Goal: Task Accomplishment & Management: Manage account settings

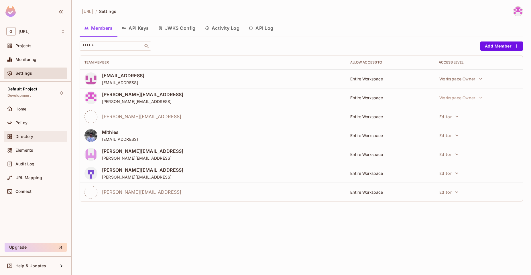
click at [31, 140] on div "Directory" at bounding box center [35, 136] width 63 height 11
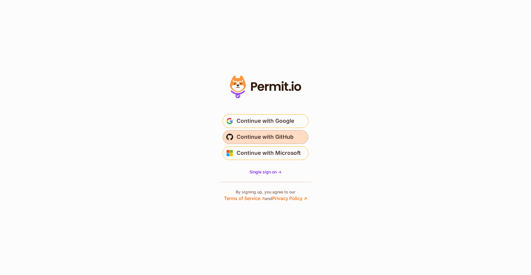
drag, startPoint x: 0, startPoint y: 0, endPoint x: 256, endPoint y: 138, distance: 290.9
click at [256, 138] on span "Continue with GitHub" at bounding box center [264, 136] width 57 height 9
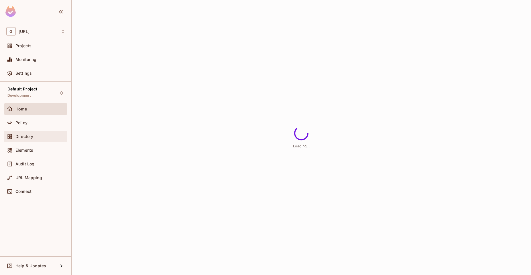
click at [46, 135] on div "Directory" at bounding box center [40, 136] width 50 height 5
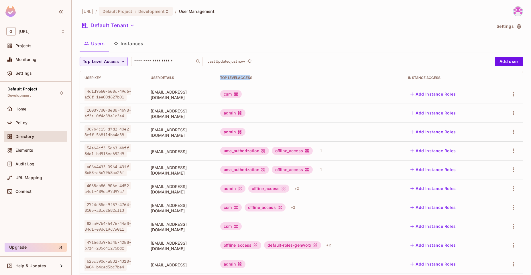
drag, startPoint x: 226, startPoint y: 77, endPoint x: 259, endPoint y: 78, distance: 33.0
click at [259, 78] on th "Top Level Access" at bounding box center [309, 78] width 188 height 14
click at [498, 62] on button "Add user" at bounding box center [508, 61] width 28 height 9
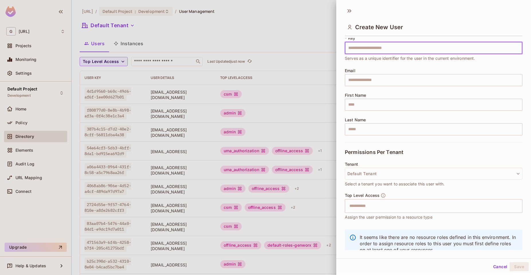
scroll to position [34, 0]
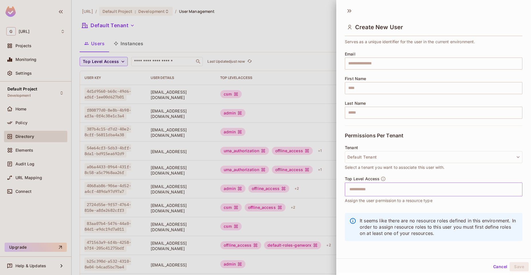
click at [373, 193] on input "text" at bounding box center [428, 189] width 165 height 11
click at [446, 141] on div "Permissions Per Tenant" at bounding box center [433, 136] width 177 height 20
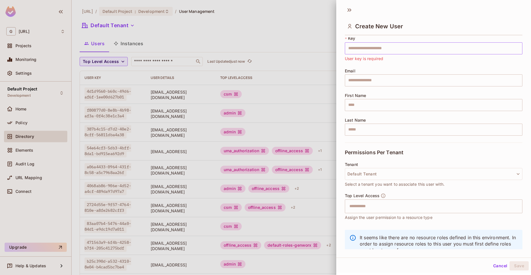
scroll to position [0, 0]
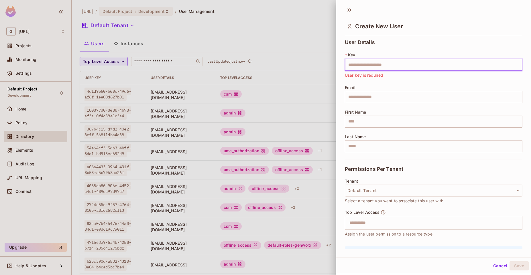
click at [360, 63] on input "text" at bounding box center [433, 65] width 177 height 12
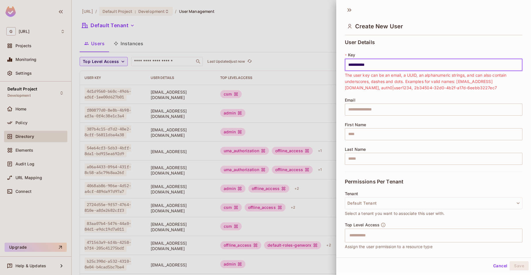
type input "**********"
drag, startPoint x: 379, startPoint y: 66, endPoint x: 305, endPoint y: 70, distance: 73.9
click at [305, 70] on div "**********" at bounding box center [265, 137] width 531 height 275
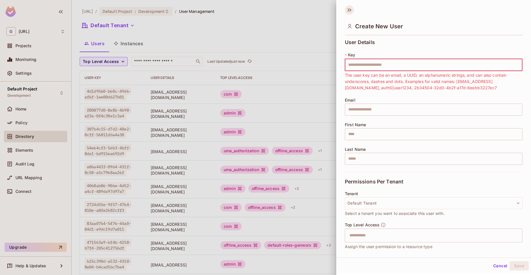
click at [350, 11] on icon at bounding box center [349, 9] width 9 height 9
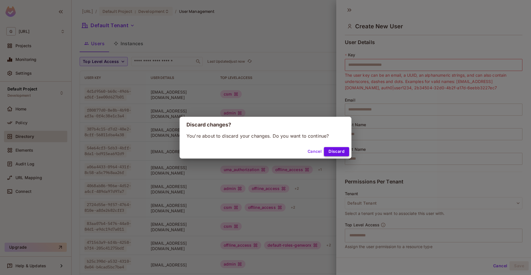
click at [331, 153] on button "Discard" at bounding box center [336, 151] width 25 height 9
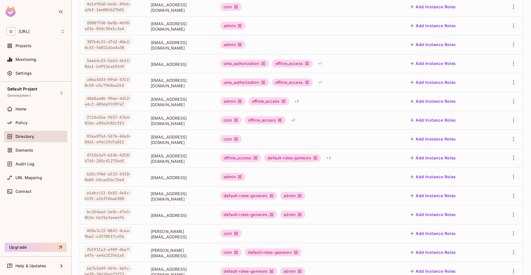
scroll to position [125, 0]
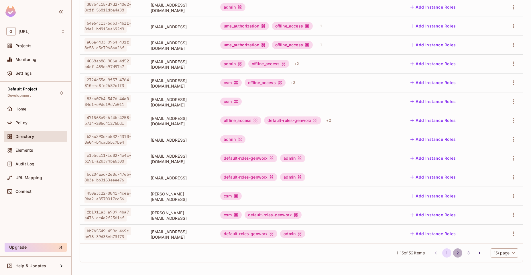
click at [453, 253] on button "2" at bounding box center [457, 252] width 9 height 9
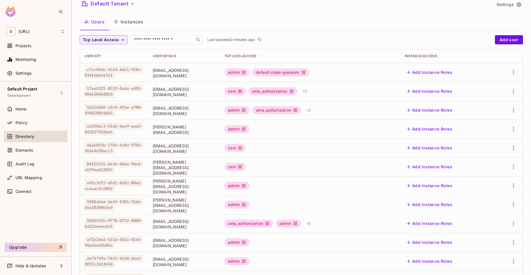
scroll to position [0, 0]
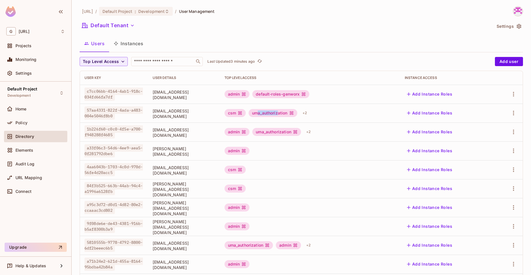
drag, startPoint x: 274, startPoint y: 115, endPoint x: 302, endPoint y: 118, distance: 27.7
click at [301, 118] on td "csm uma_authorization + 2" at bounding box center [310, 113] width 180 height 19
click at [302, 118] on td "csm uma_authorization + 2" at bounding box center [310, 113] width 180 height 19
drag, startPoint x: 283, startPoint y: 132, endPoint x: 291, endPoint y: 133, distance: 8.3
click at [291, 133] on div "uma_authorization" at bounding box center [276, 132] width 49 height 8
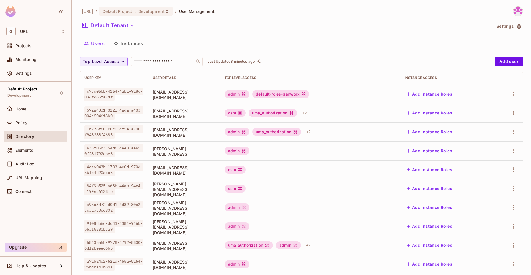
drag, startPoint x: 286, startPoint y: 111, endPoint x: 297, endPoint y: 111, distance: 10.9
click at [297, 111] on div "uma_authorization" at bounding box center [272, 113] width 49 height 8
drag, startPoint x: 283, startPoint y: 93, endPoint x: 314, endPoint y: 97, distance: 31.2
click at [309, 97] on div "default-roles-genworx" at bounding box center [280, 94] width 57 height 8
drag, startPoint x: 281, startPoint y: 112, endPoint x: 294, endPoint y: 114, distance: 14.0
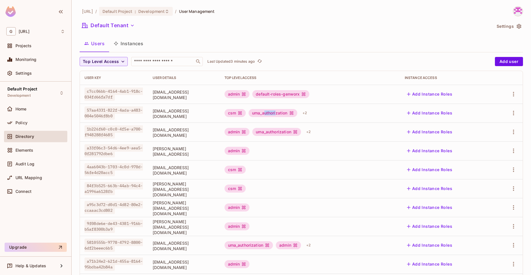
click at [294, 114] on div "uma_authorization" at bounding box center [272, 113] width 49 height 8
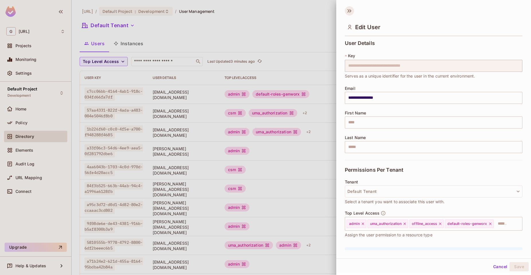
click at [348, 11] on icon at bounding box center [348, 10] width 2 height 3
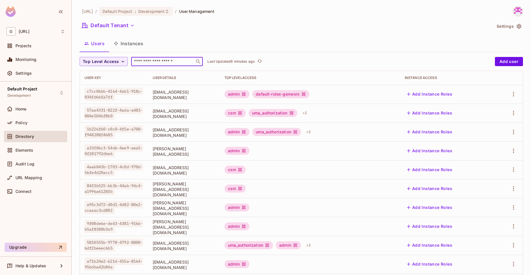
click at [173, 62] on input "text" at bounding box center [163, 62] width 60 height 6
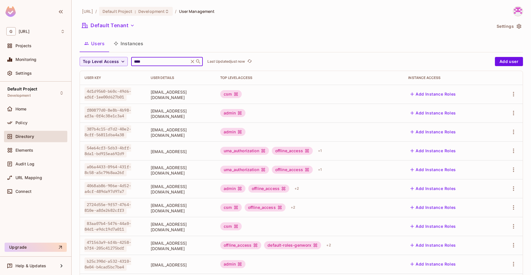
type input "****"
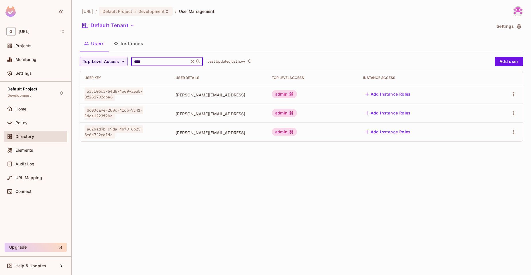
click at [315, 219] on div "[URL] / Default Project : Development / User Management Default Tenant Settings…" at bounding box center [301, 137] width 459 height 275
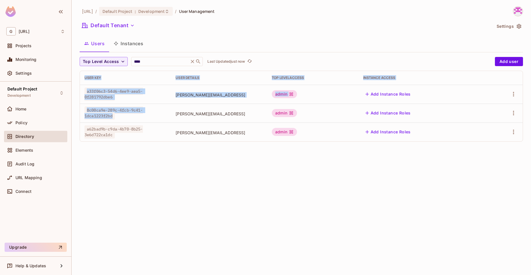
drag, startPoint x: 525, startPoint y: 146, endPoint x: 107, endPoint y: 120, distance: 419.4
click at [107, 120] on div "genworx.ai / Default Project : Development / User Management Default Tenant Set…" at bounding box center [301, 137] width 459 height 275
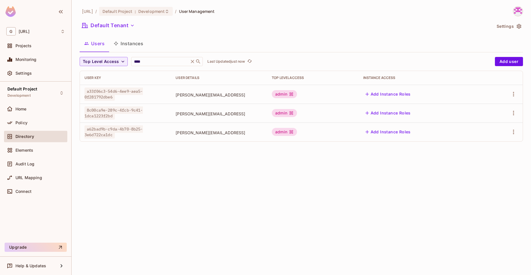
click at [272, 216] on div "genworx.ai / Default Project : Development / User Management Default Tenant Set…" at bounding box center [301, 137] width 459 height 275
click at [25, 127] on div "Policy" at bounding box center [35, 122] width 63 height 11
